Goal: Transaction & Acquisition: Purchase product/service

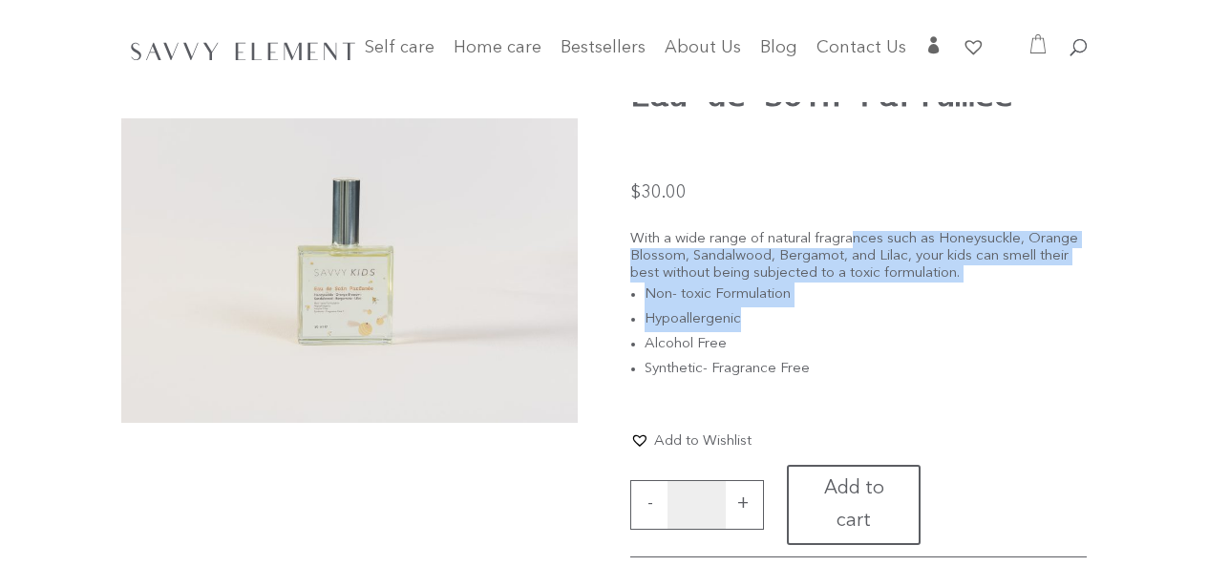
click at [1086, 259] on div "With a wide range of natural fragrances such as Honeysuckle, Orange Blossom, Sa…" at bounding box center [858, 317] width 457 height 173
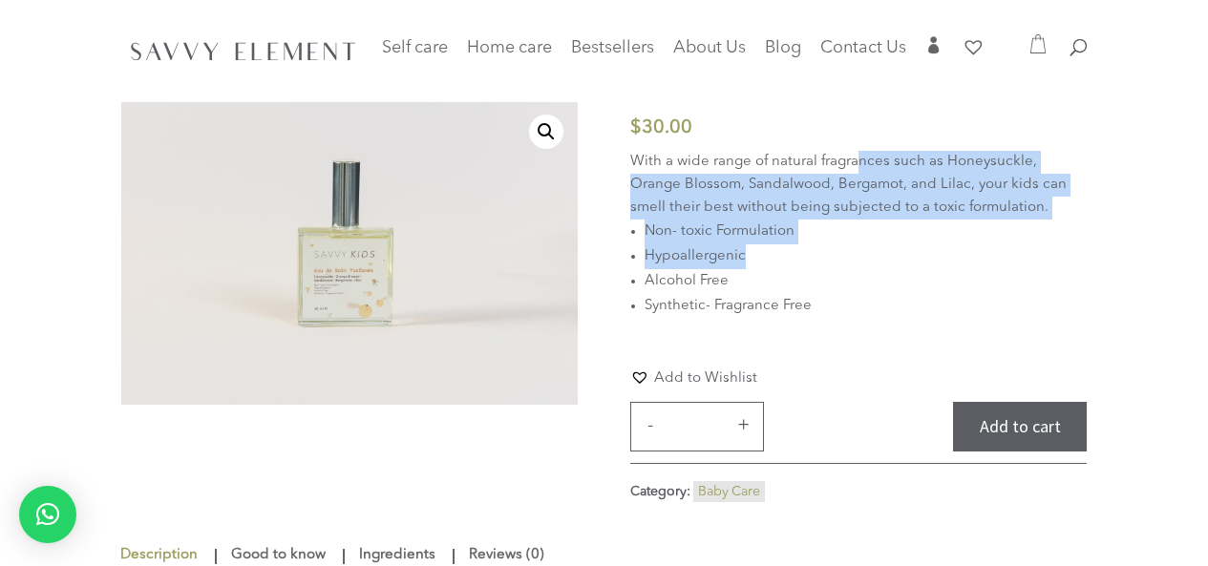
click at [1005, 210] on p "With a wide range of natural fragrances such as Honeysuckle, Orange Blossom, Sa…" at bounding box center [858, 185] width 457 height 69
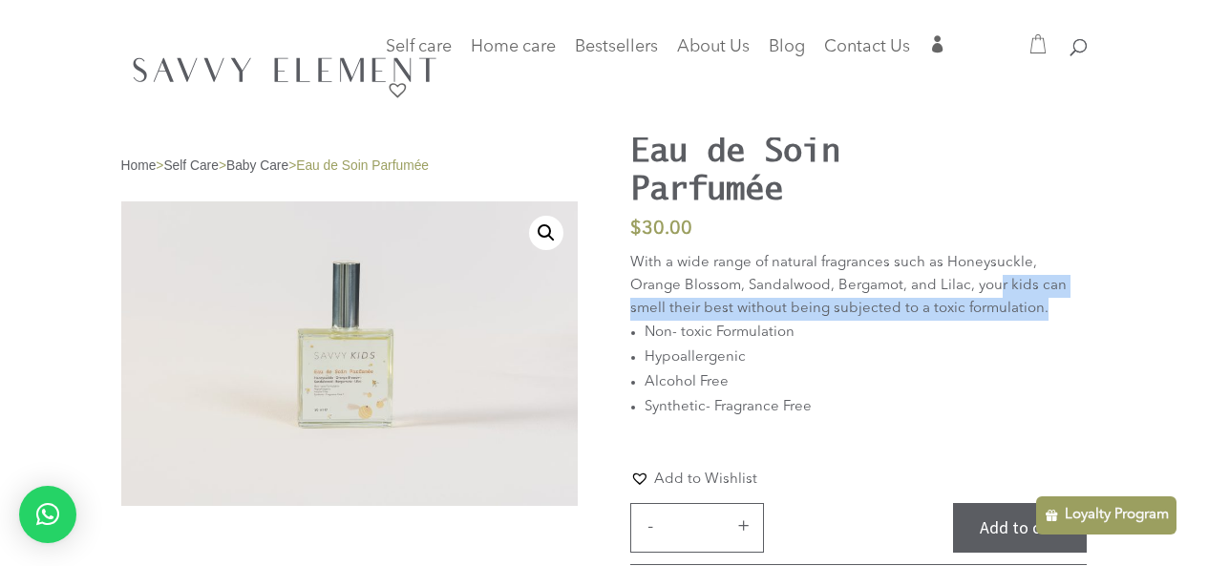
drag, startPoint x: 941, startPoint y: 289, endPoint x: 1013, endPoint y: 300, distance: 72.4
click at [1013, 300] on p "With a wide range of natural fragrances such as Honeysuckle, Orange Blossom, Sa…" at bounding box center [858, 286] width 457 height 69
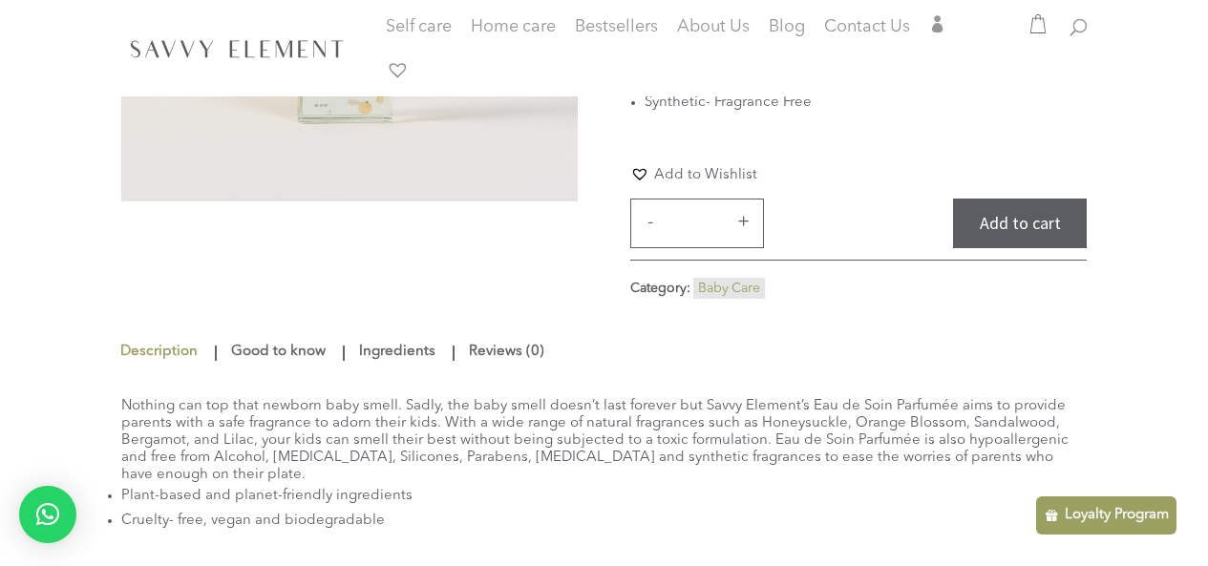
scroll to position [306, 0]
click at [728, 18] on span "About Us" at bounding box center [713, 26] width 73 height 17
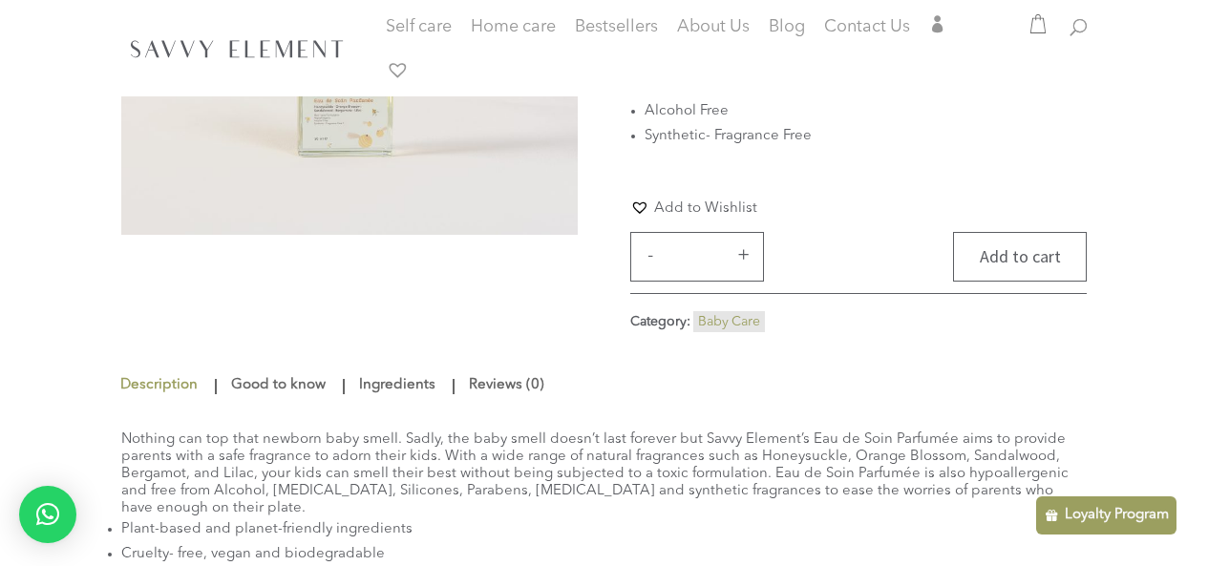
click at [989, 256] on button "Add to cart" at bounding box center [1020, 257] width 134 height 51
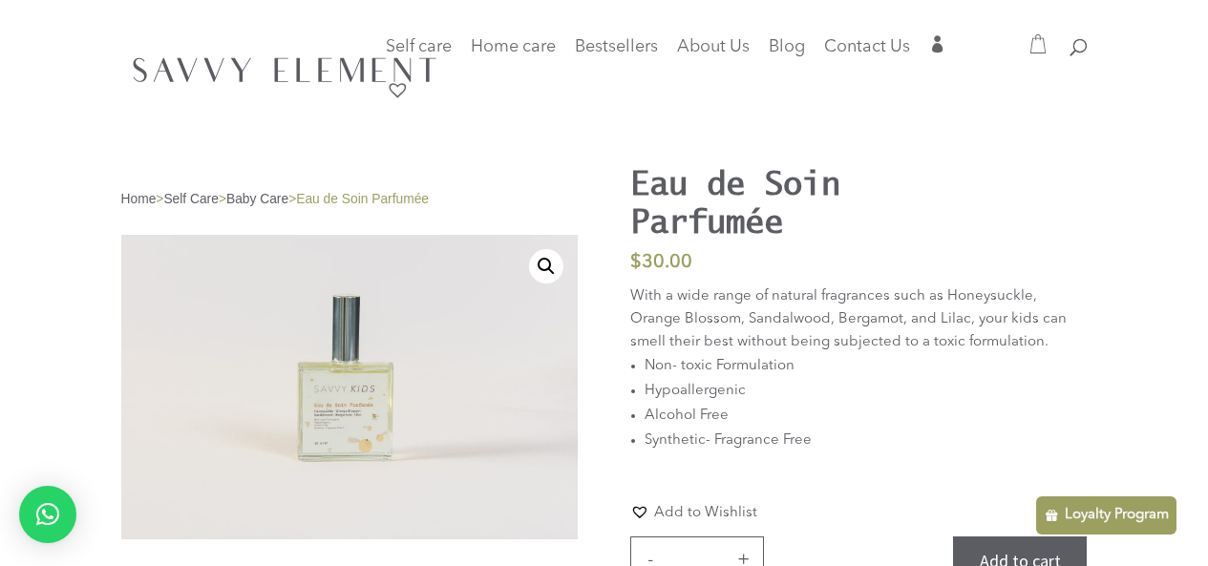
click at [272, 200] on link "Baby Care" at bounding box center [257, 199] width 62 height 14
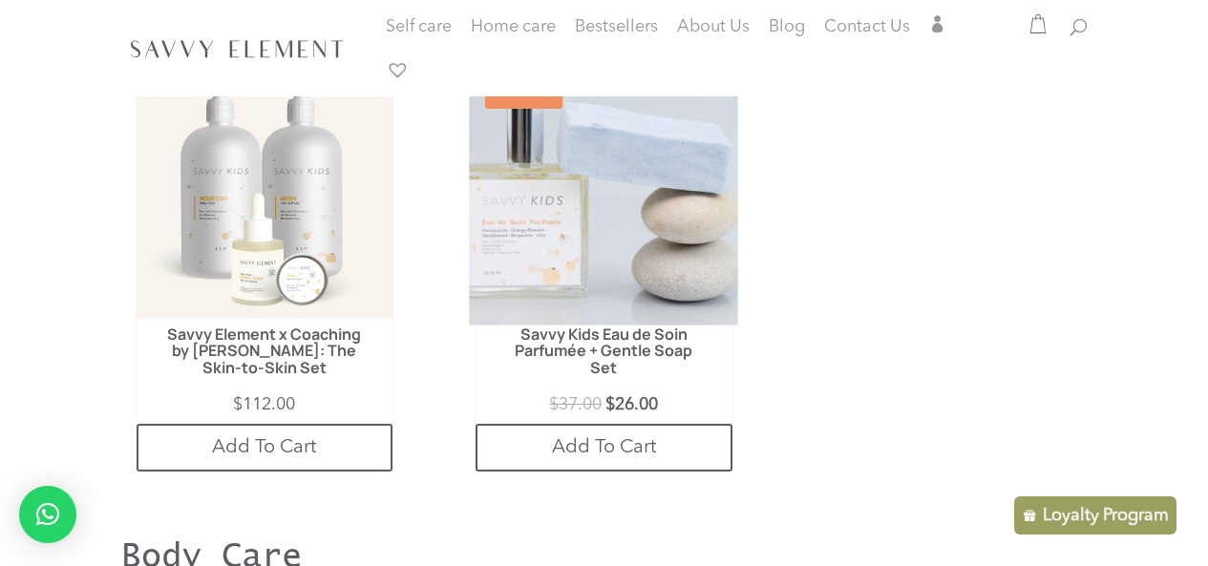
scroll to position [1070, 0]
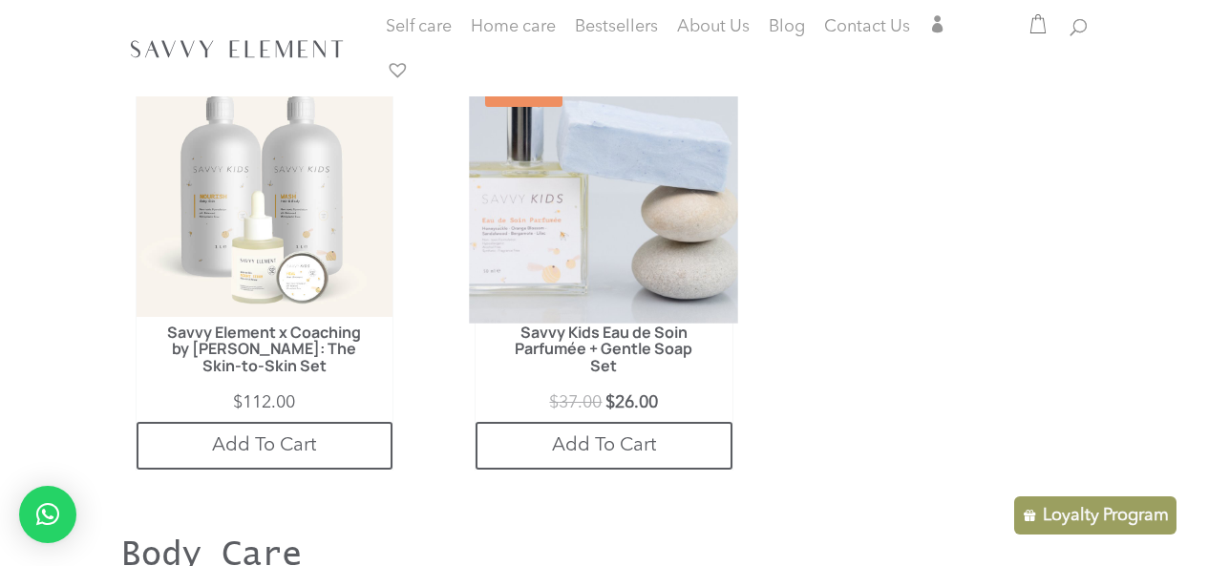
click at [659, 179] on img at bounding box center [604, 188] width 269 height 269
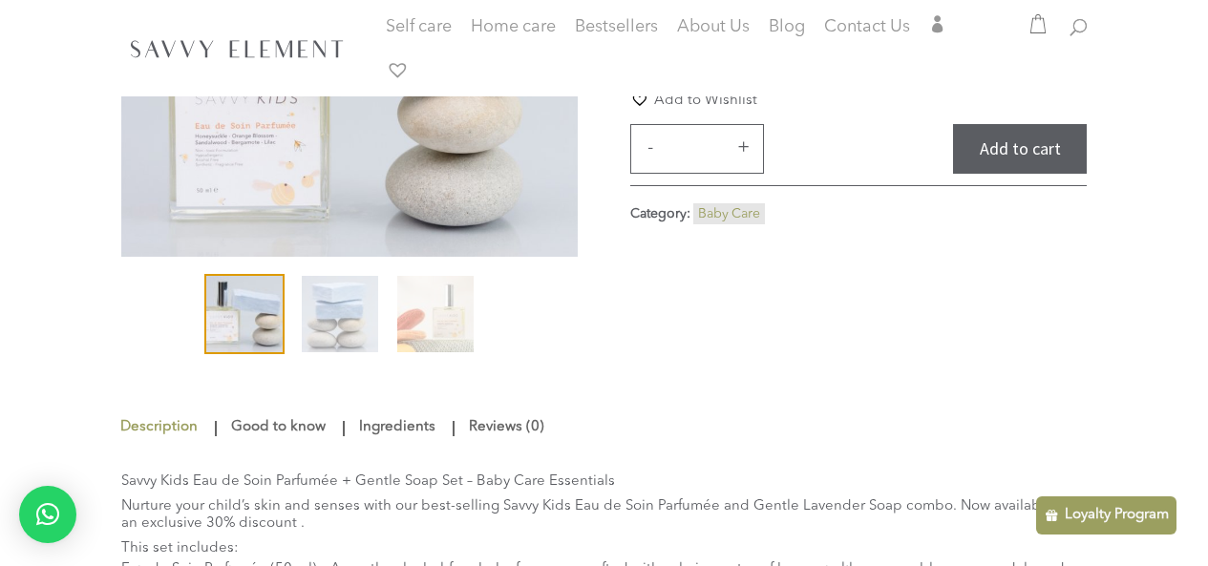
scroll to position [306, 0]
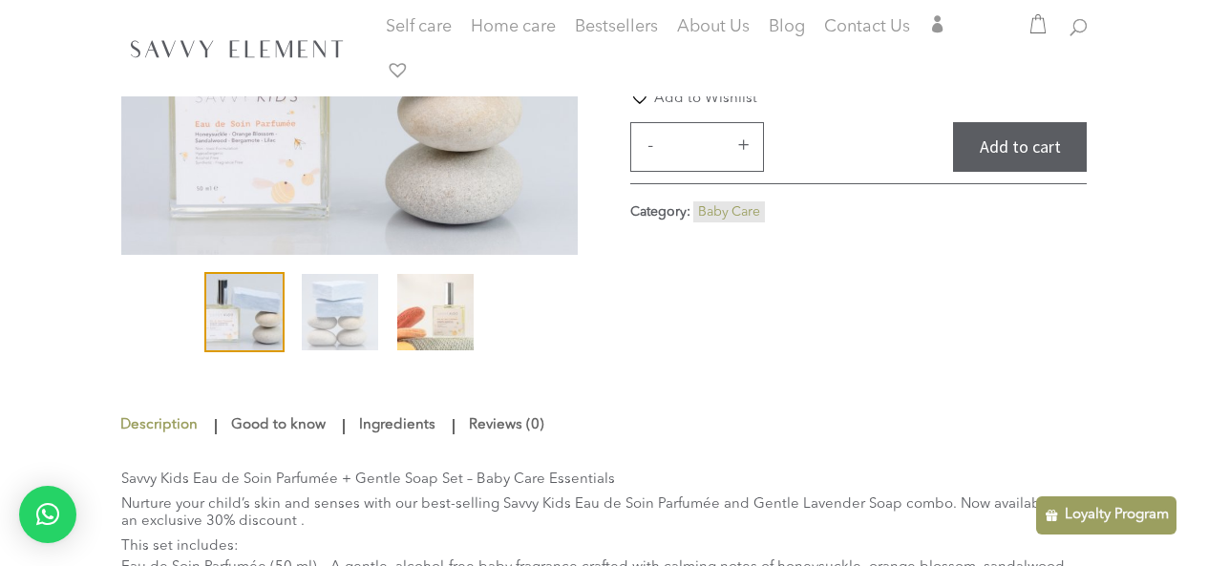
click at [472, 321] on img at bounding box center [435, 312] width 76 height 76
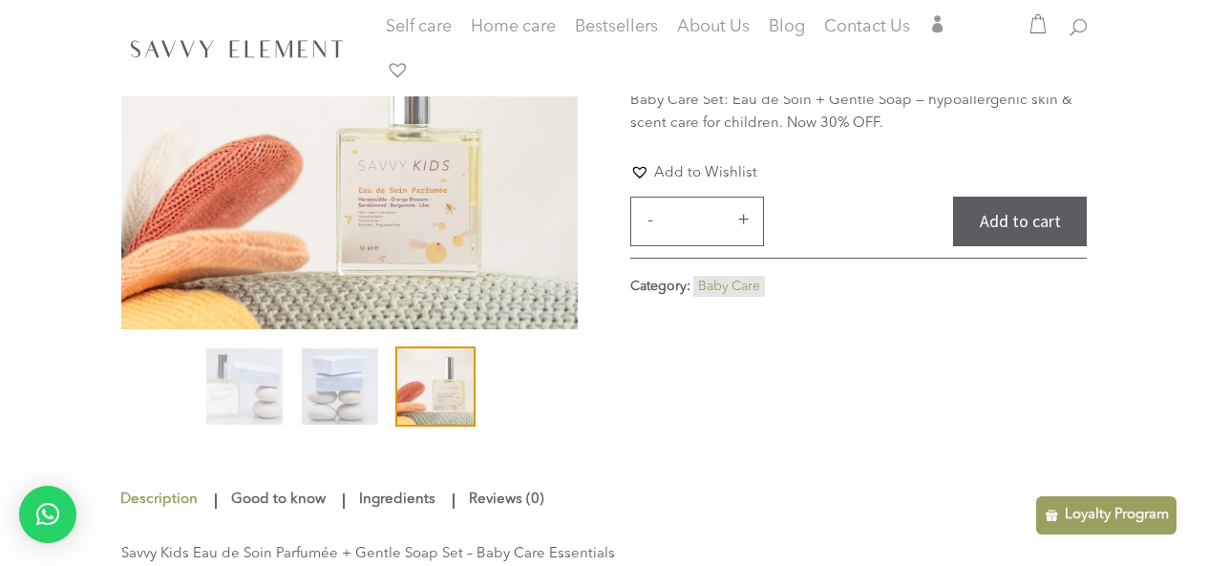
scroll to position [229, 0]
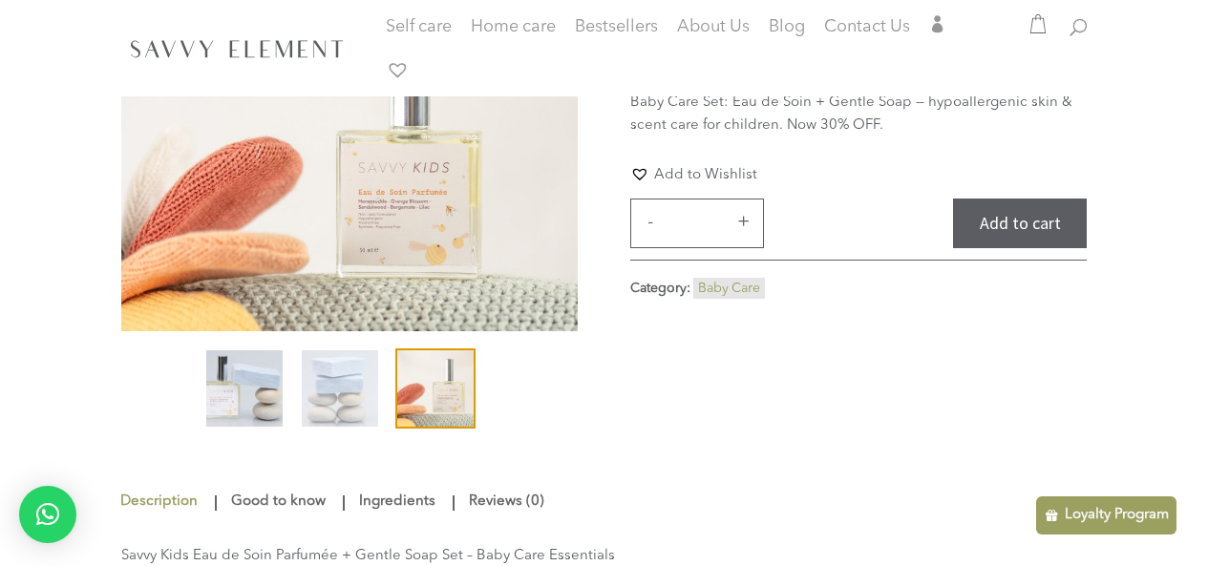
click at [266, 377] on img at bounding box center [244, 389] width 76 height 76
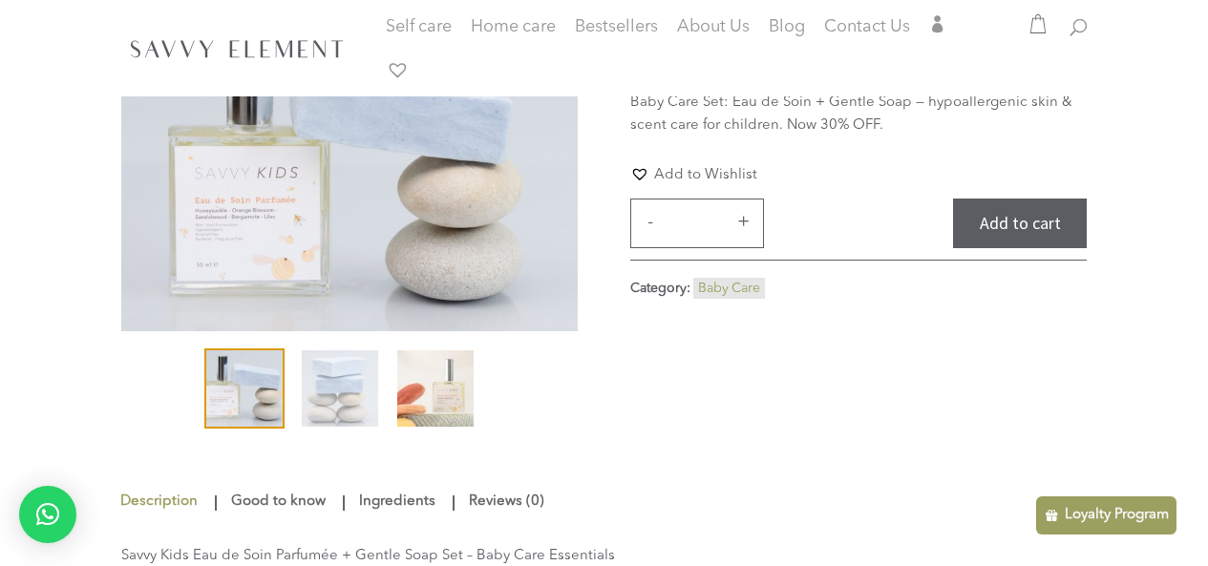
click at [455, 376] on img at bounding box center [435, 389] width 76 height 76
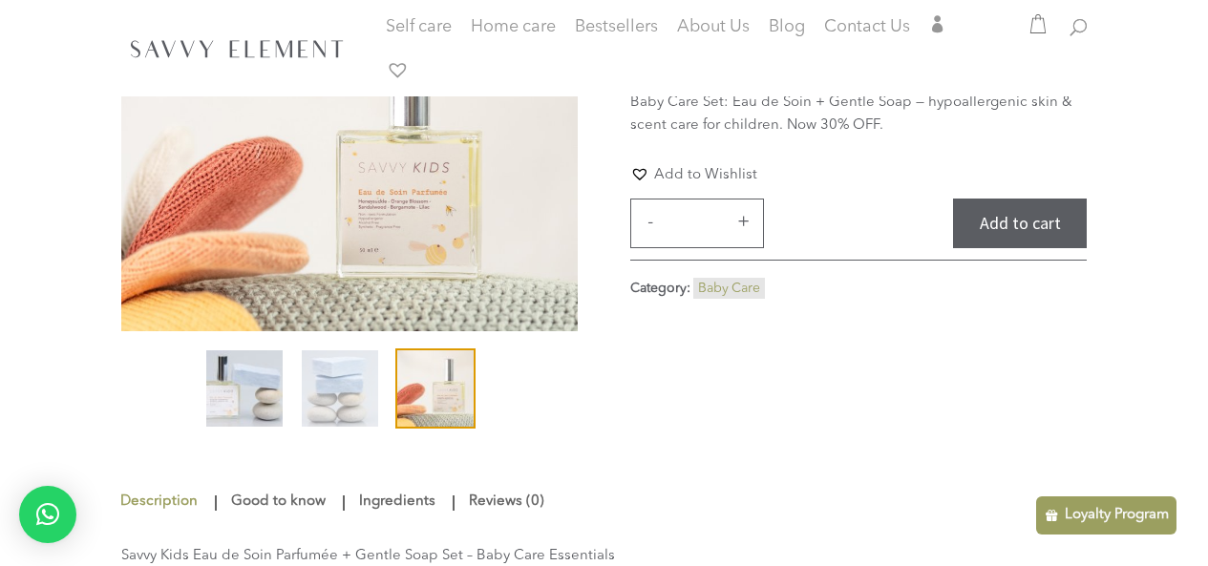
click at [253, 373] on img at bounding box center [244, 389] width 76 height 76
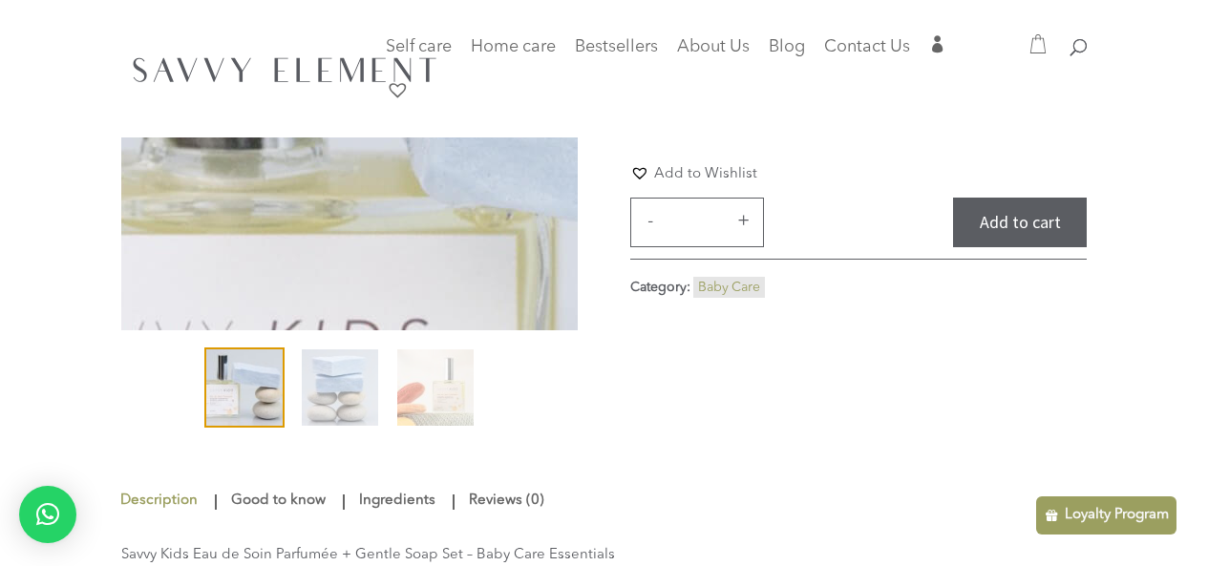
scroll to position [0, 0]
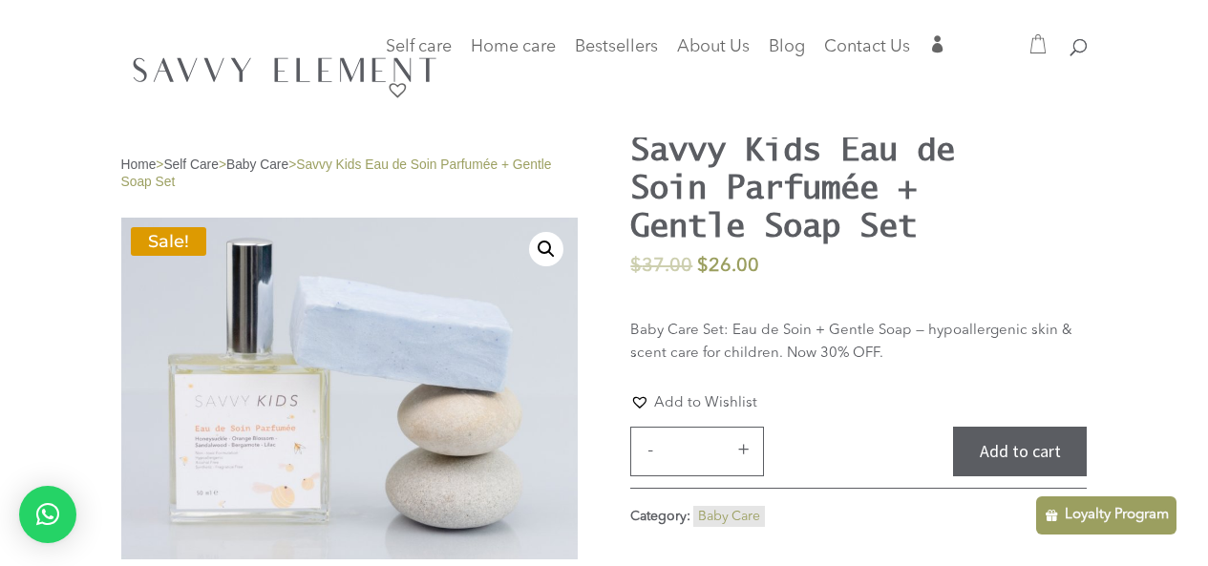
click at [288, 166] on link "Baby Care" at bounding box center [257, 165] width 62 height 14
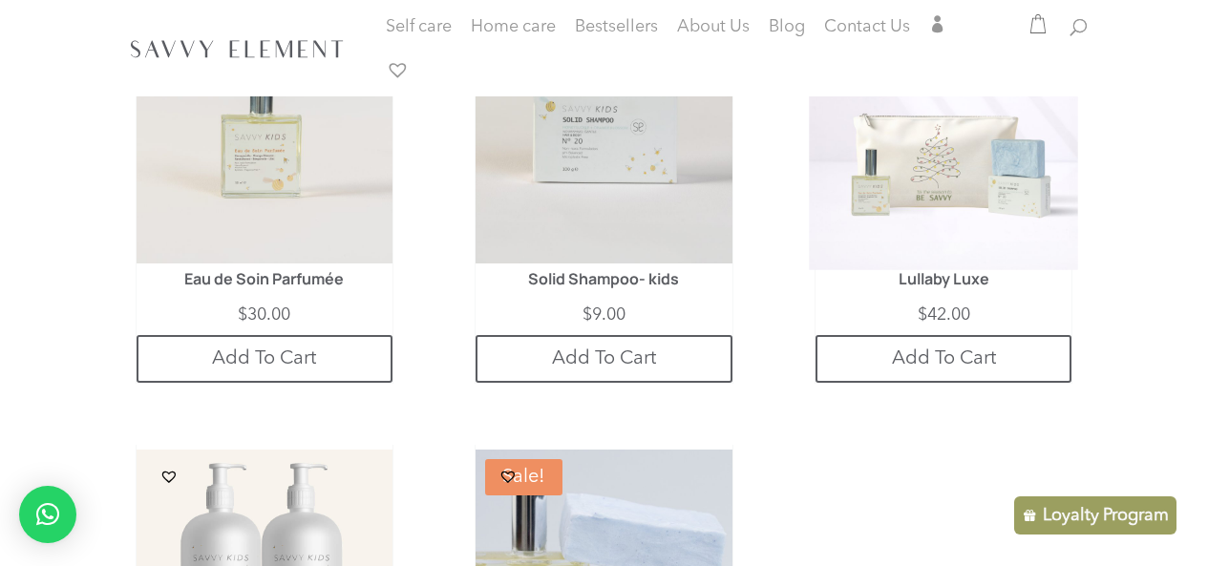
scroll to position [688, 0]
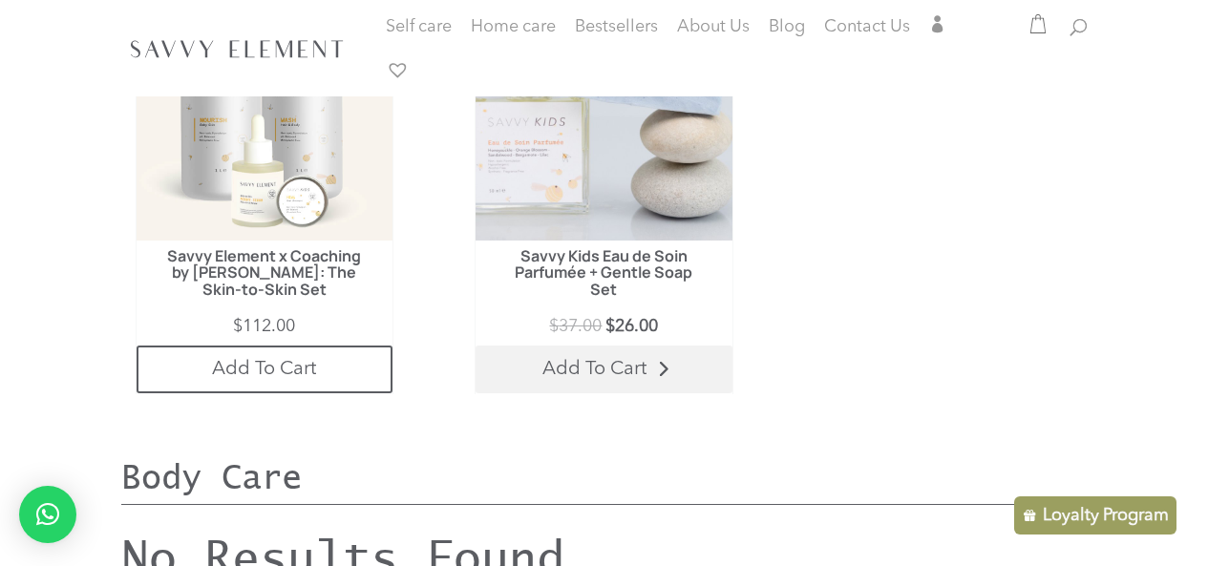
click at [602, 360] on link "Add To Cart" at bounding box center [604, 370] width 256 height 48
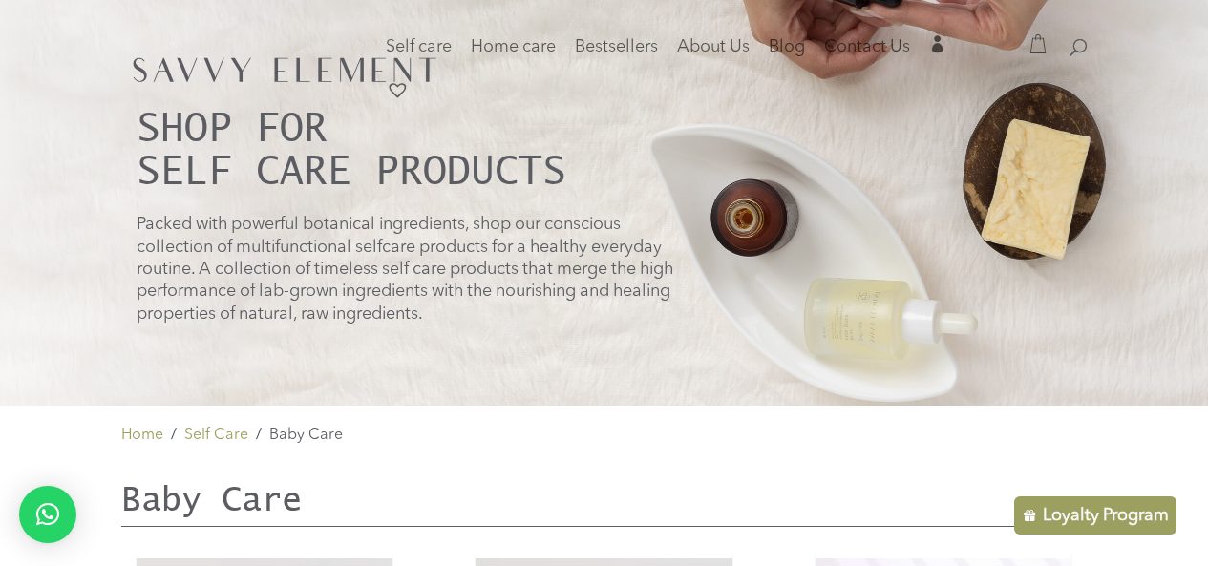
scroll to position [0, 0]
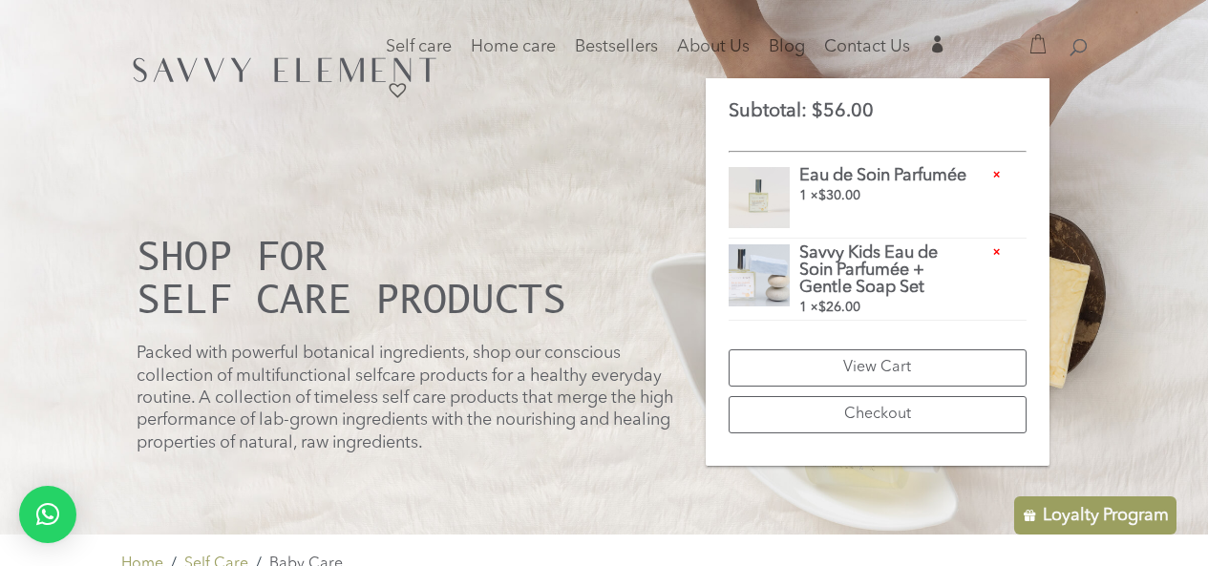
click at [996, 178] on span "×" at bounding box center [997, 174] width 13 height 13
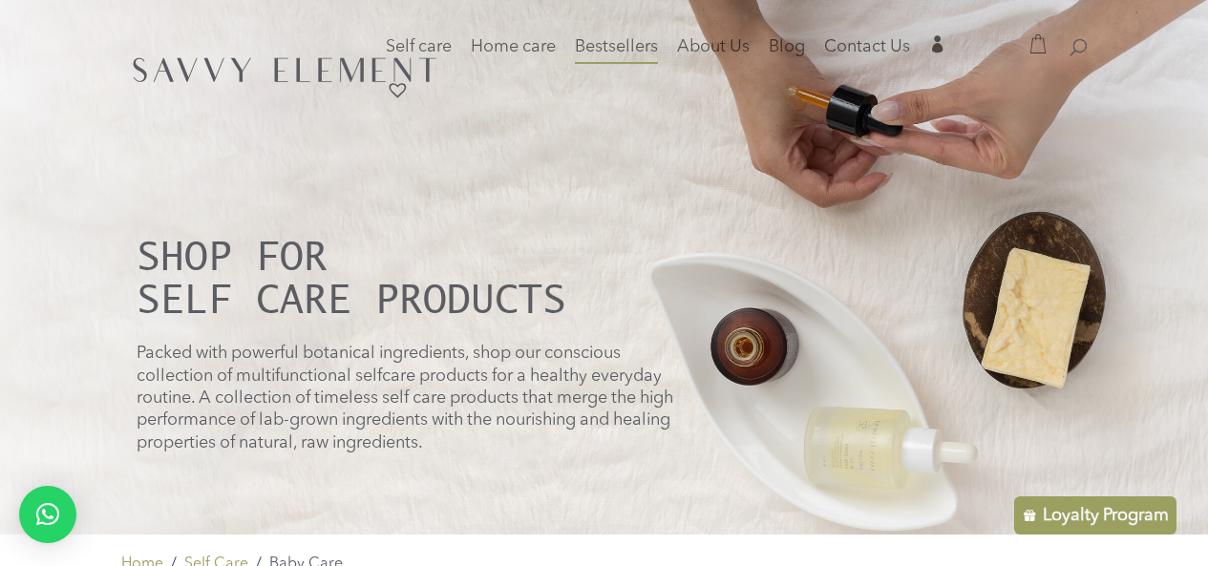
click at [615, 47] on span "Bestsellers" at bounding box center [616, 46] width 83 height 17
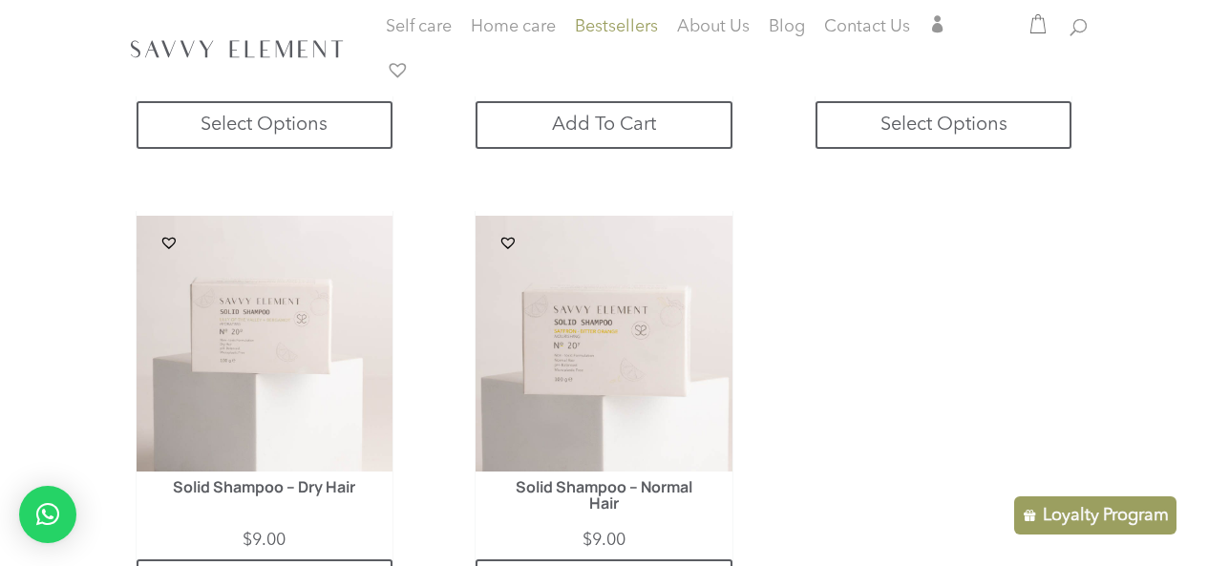
scroll to position [914, 0]
